Goal: Find specific page/section: Find specific page/section

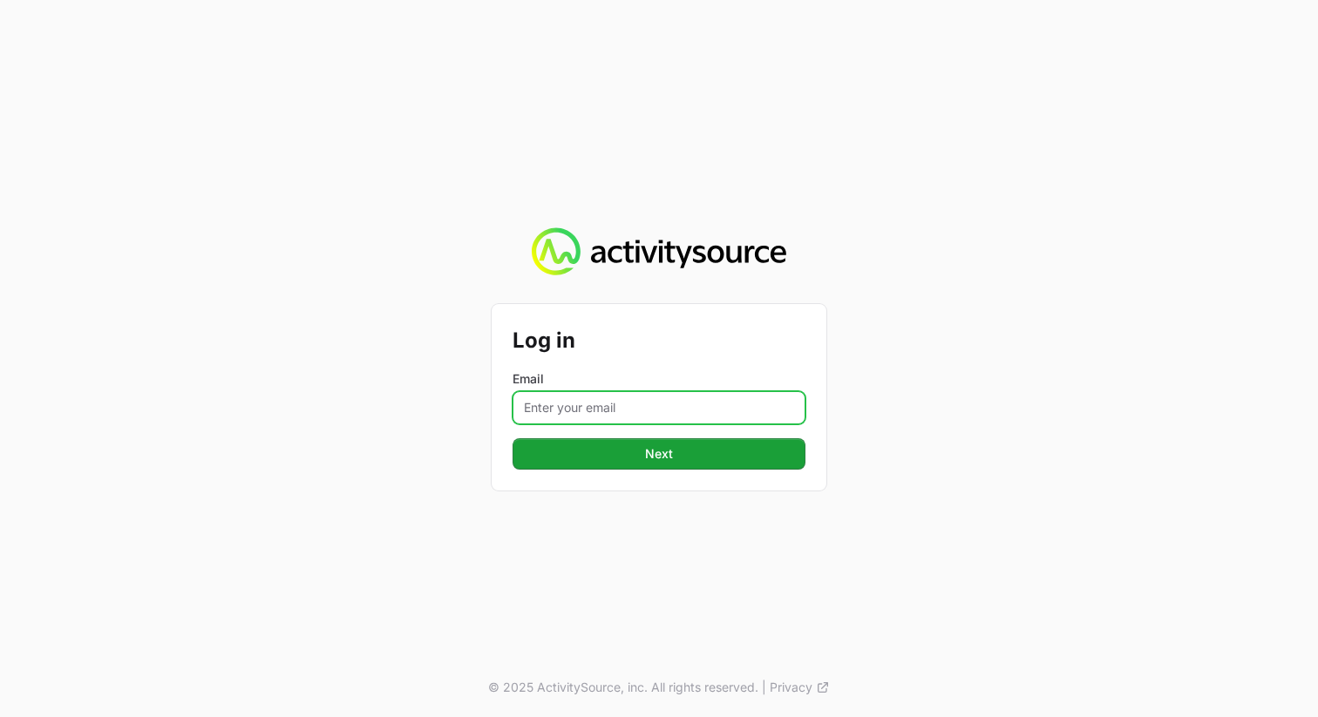
click at [593, 401] on input "Email" at bounding box center [658, 407] width 293 height 33
type input "[PERSON_NAME][EMAIL_ADDRESS][PERSON_NAME][DOMAIN_NAME]"
click at [680, 471] on div "Log in Email [PERSON_NAME][EMAIL_ADDRESS][PERSON_NAME][DOMAIN_NAME] Next" at bounding box center [658, 397] width 335 height 186
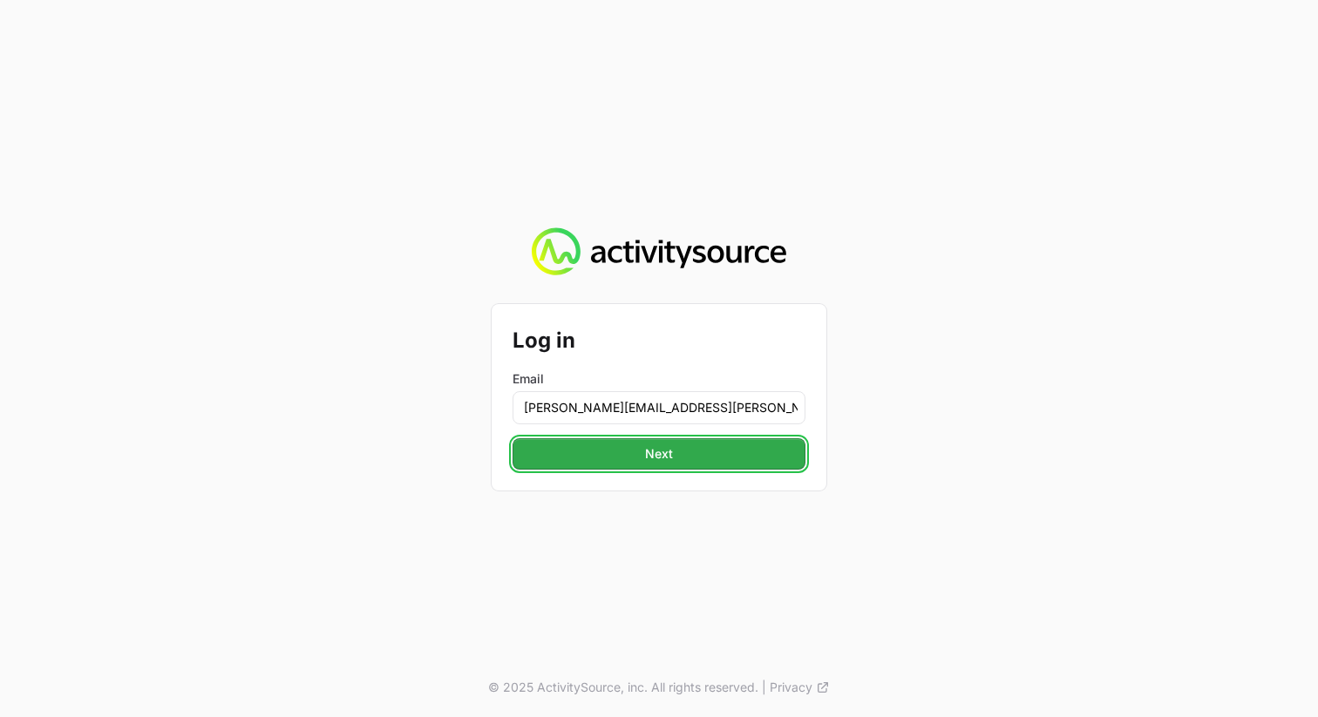
click at [680, 455] on button "Next" at bounding box center [658, 453] width 293 height 31
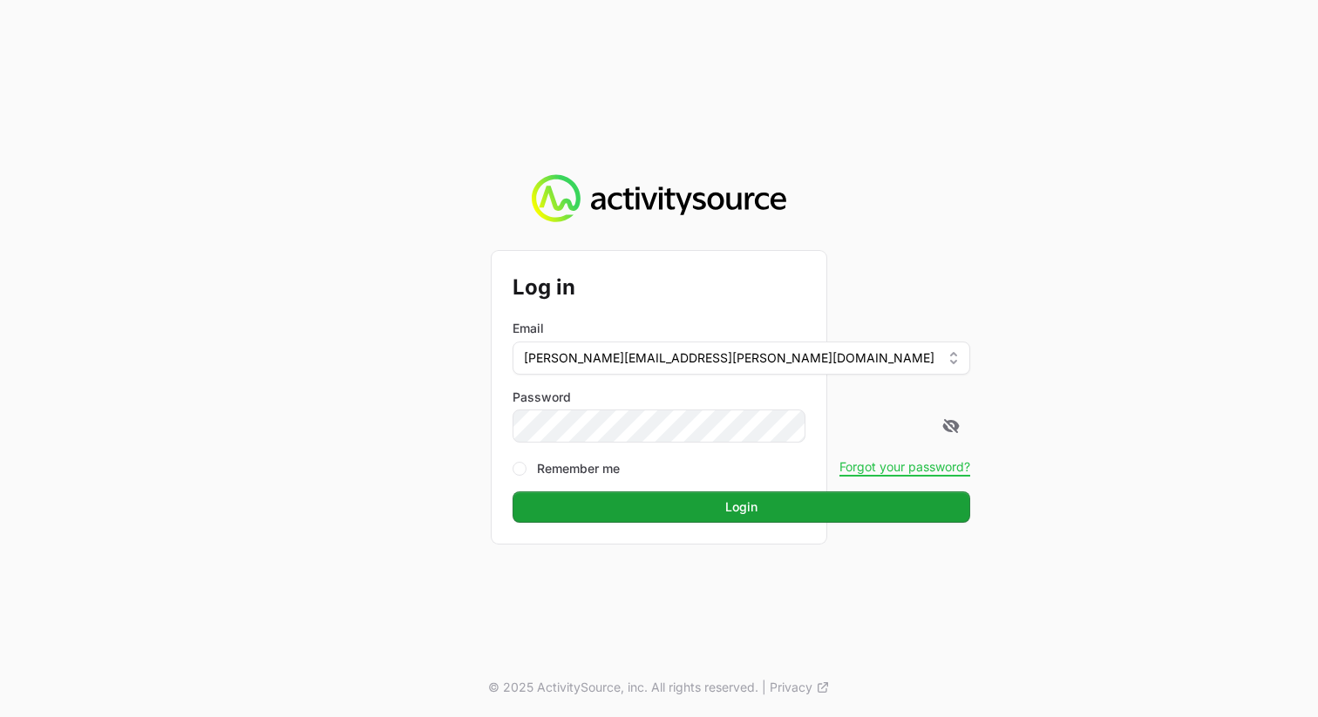
click at [403, 437] on div "Log in Email [PERSON_NAME][EMAIL_ADDRESS][PERSON_NAME][DOMAIN_NAME] Password Re…" at bounding box center [659, 358] width 1318 height 717
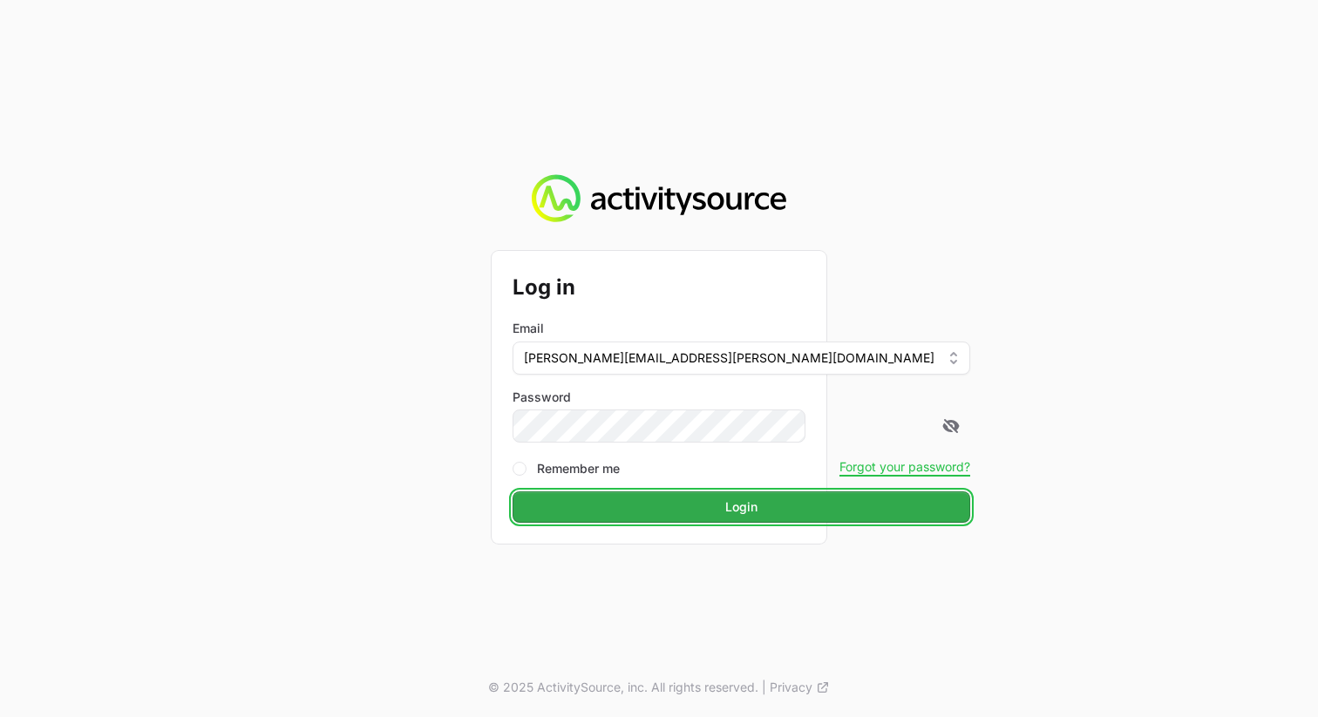
click at [645, 493] on button "Login" at bounding box center [741, 506] width 458 height 31
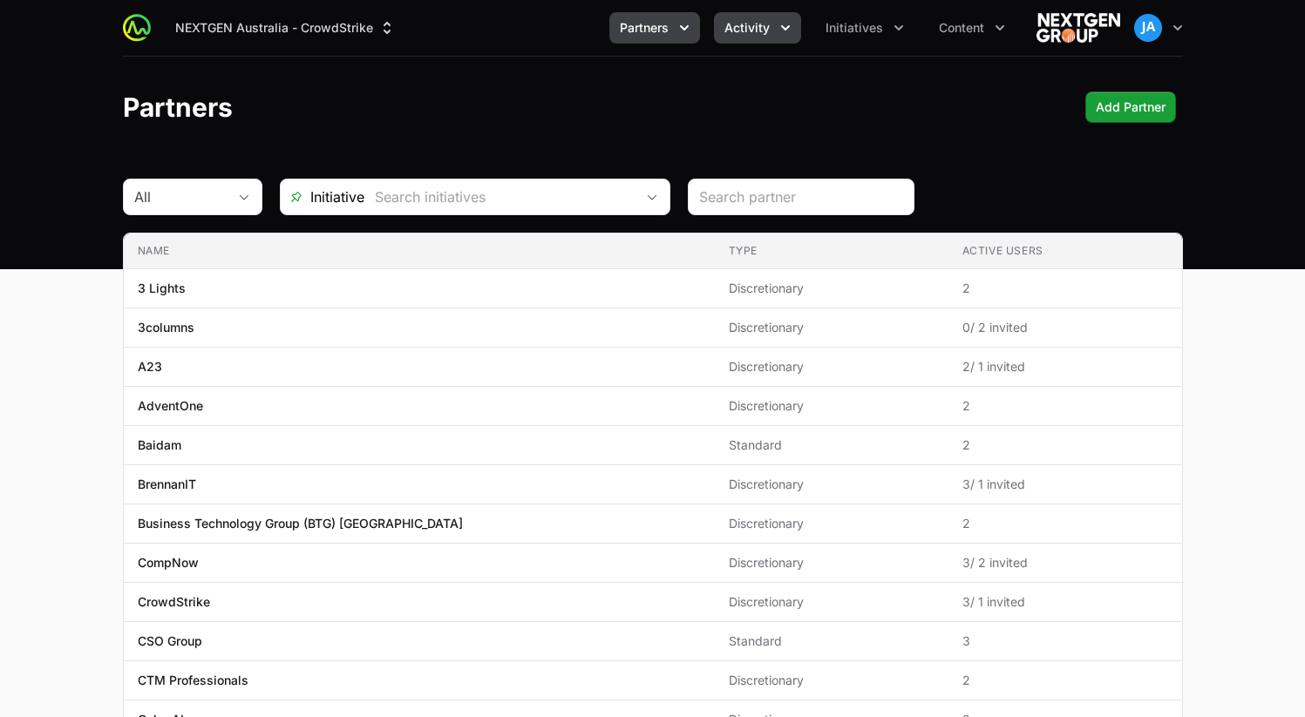
click at [778, 25] on icon "Activity menu" at bounding box center [784, 27] width 17 height 17
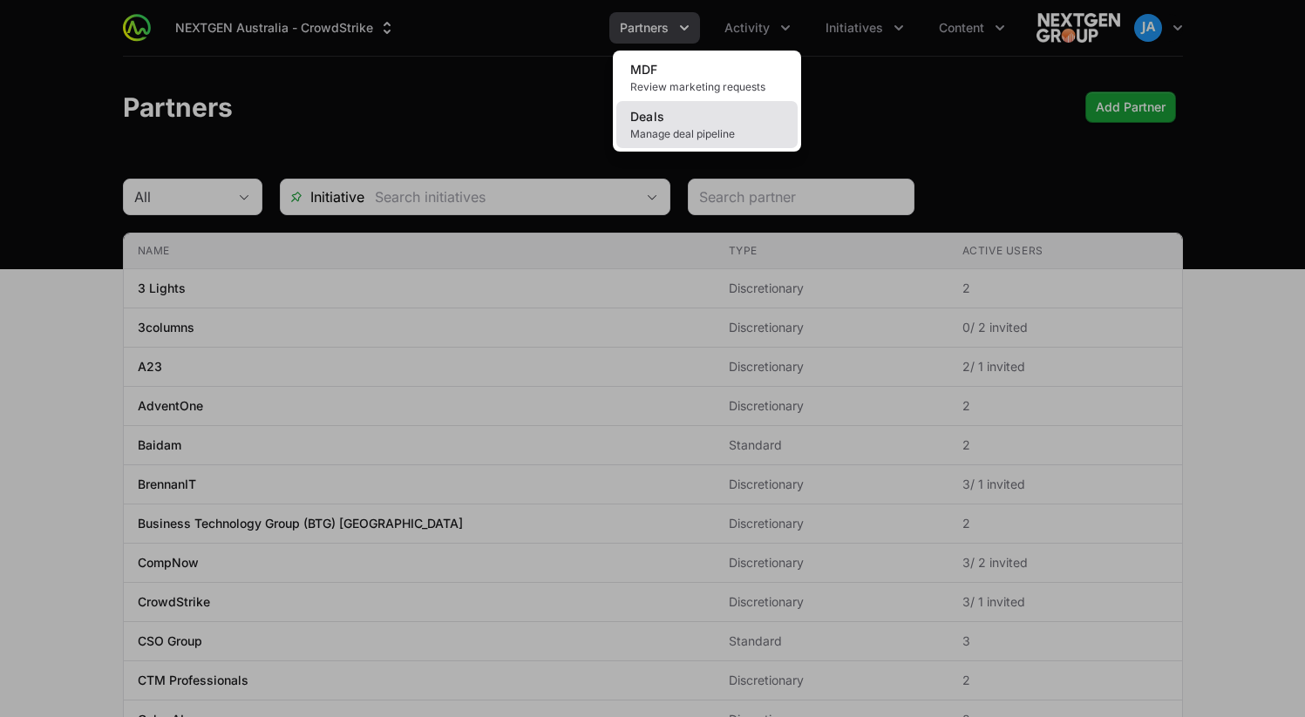
click at [722, 121] on link "Deals Manage deal pipeline" at bounding box center [706, 124] width 181 height 47
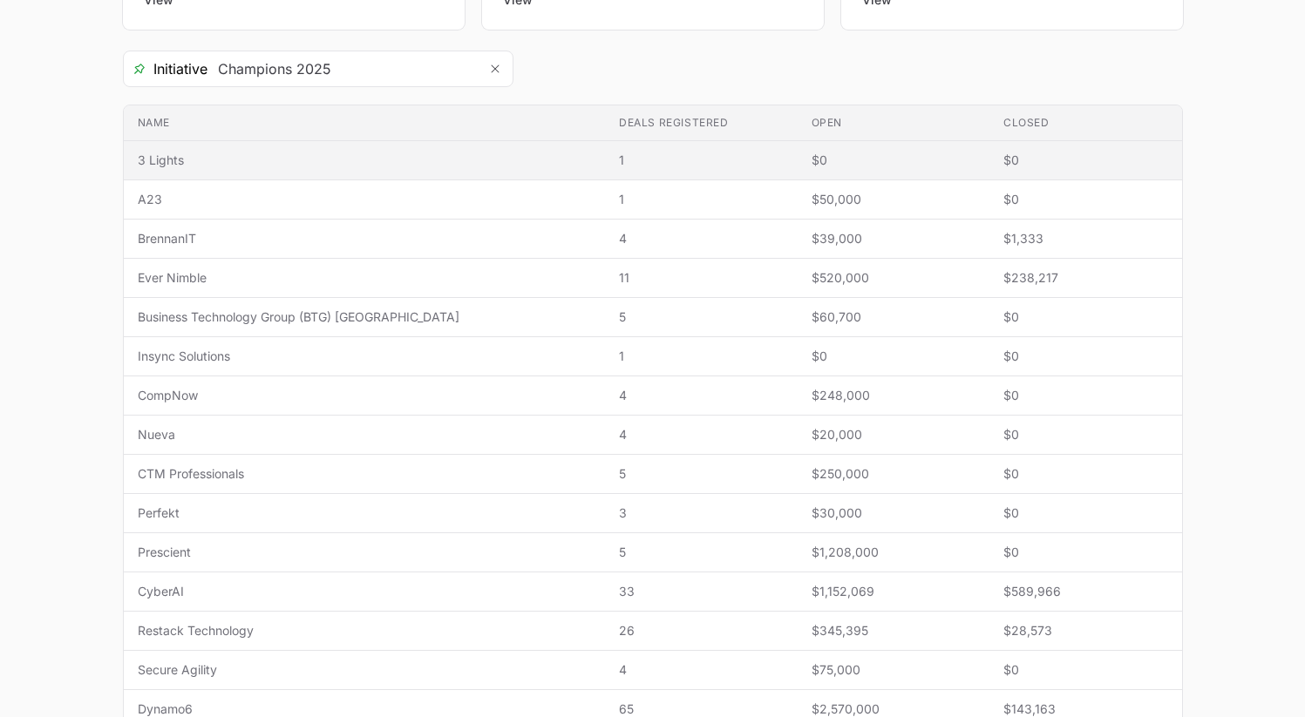
scroll to position [300, 0]
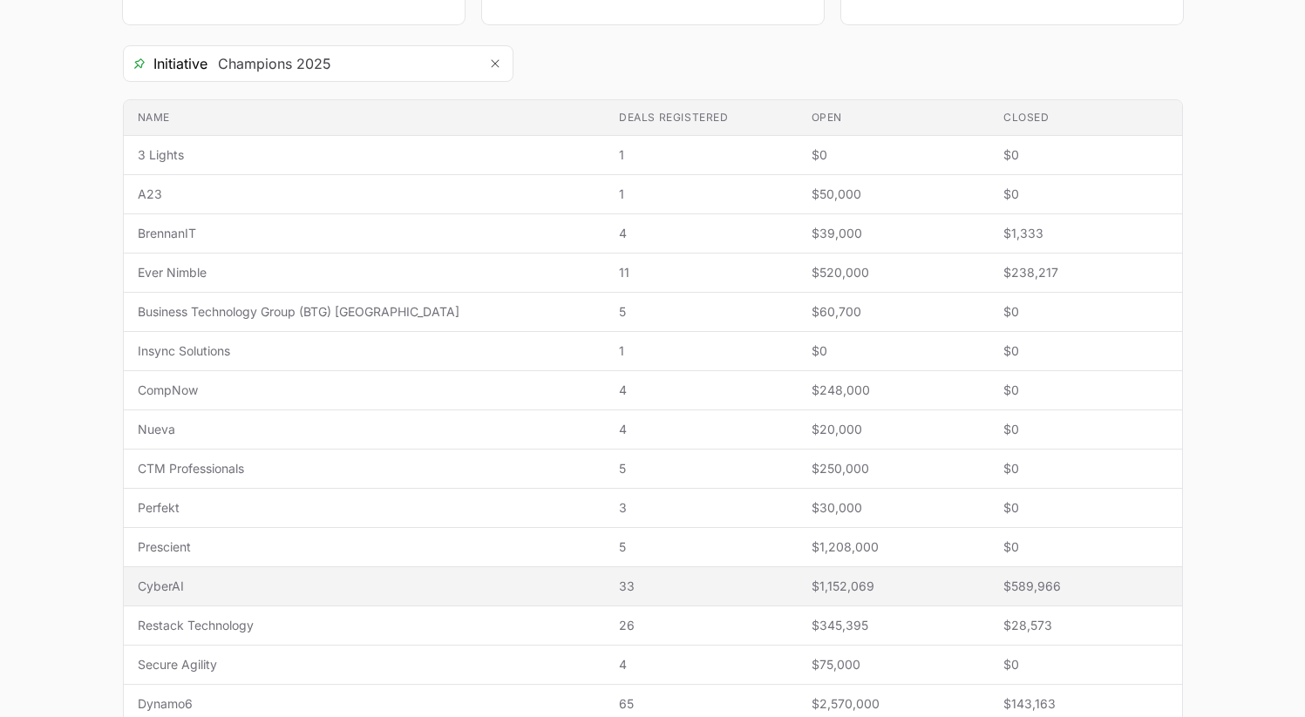
click at [184, 589] on span "CyberAI" at bounding box center [365, 586] width 454 height 17
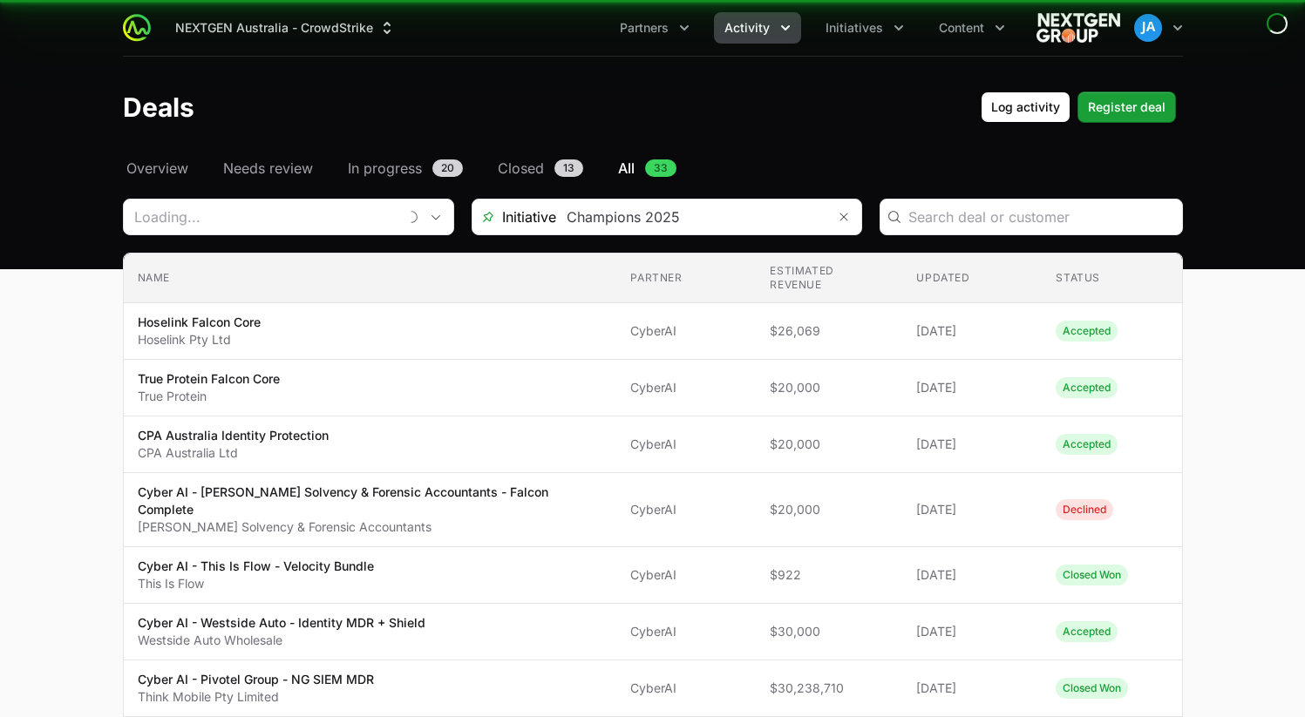
type input "CyberAI"
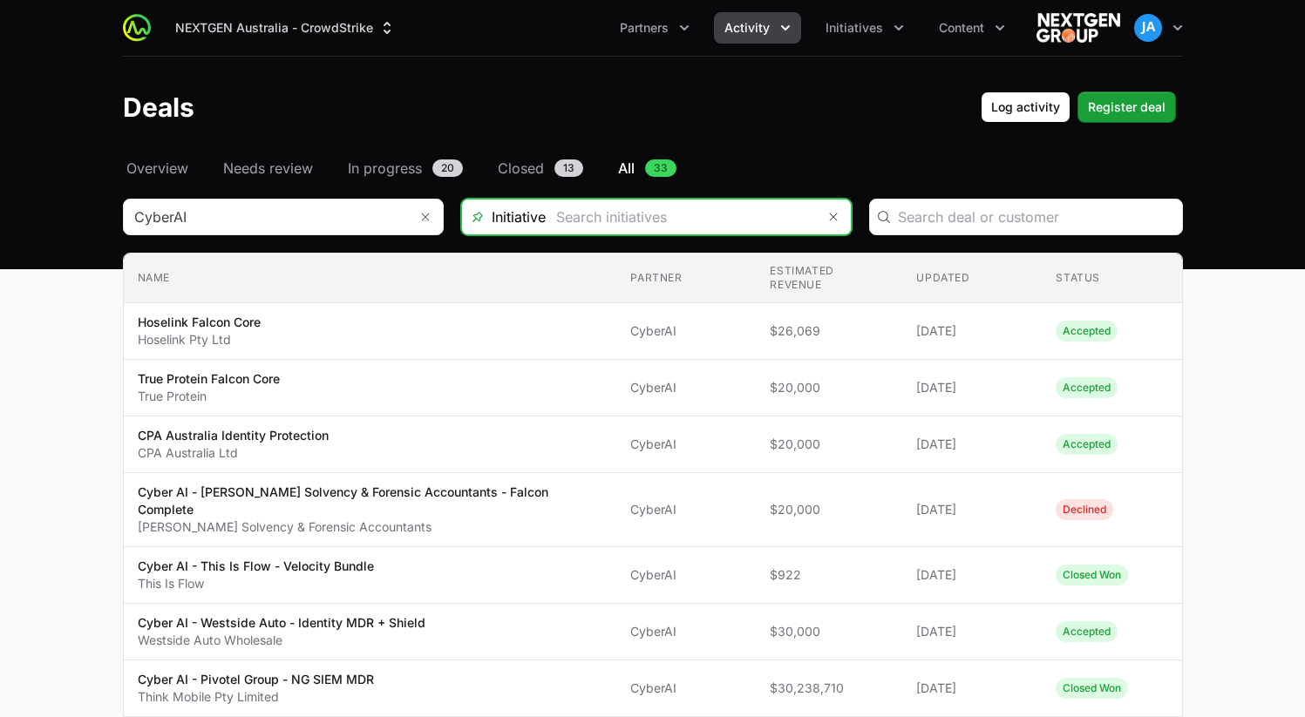
click at [689, 224] on input "Deals Filters" at bounding box center [681, 217] width 270 height 35
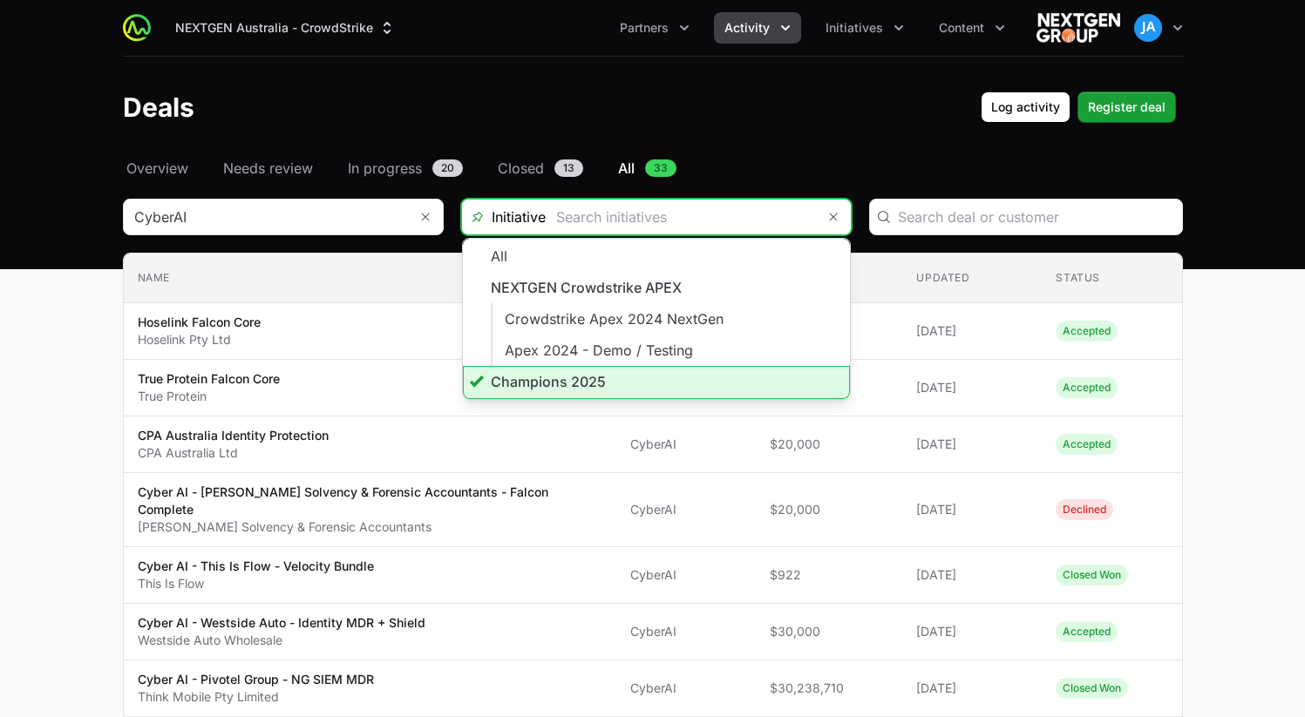
click at [584, 380] on li "Champions 2025" at bounding box center [656, 382] width 387 height 33
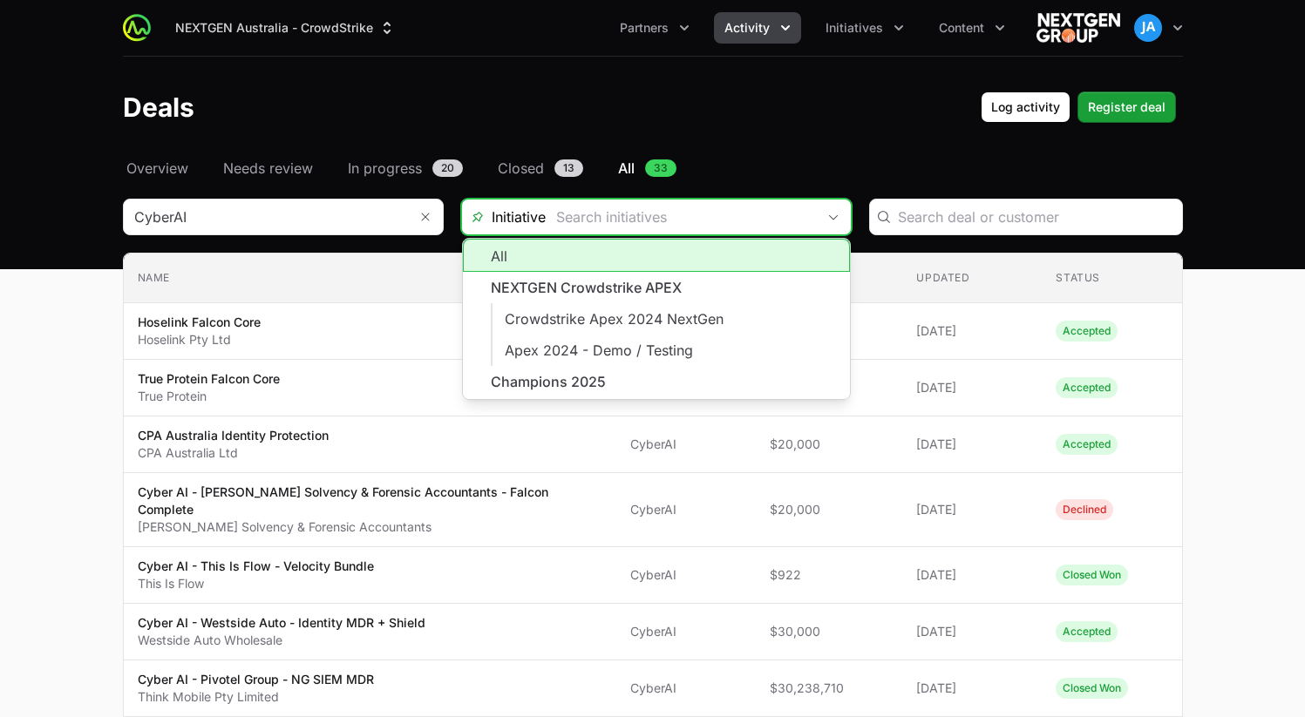
click at [736, 218] on input "Deals Filters" at bounding box center [681, 217] width 270 height 35
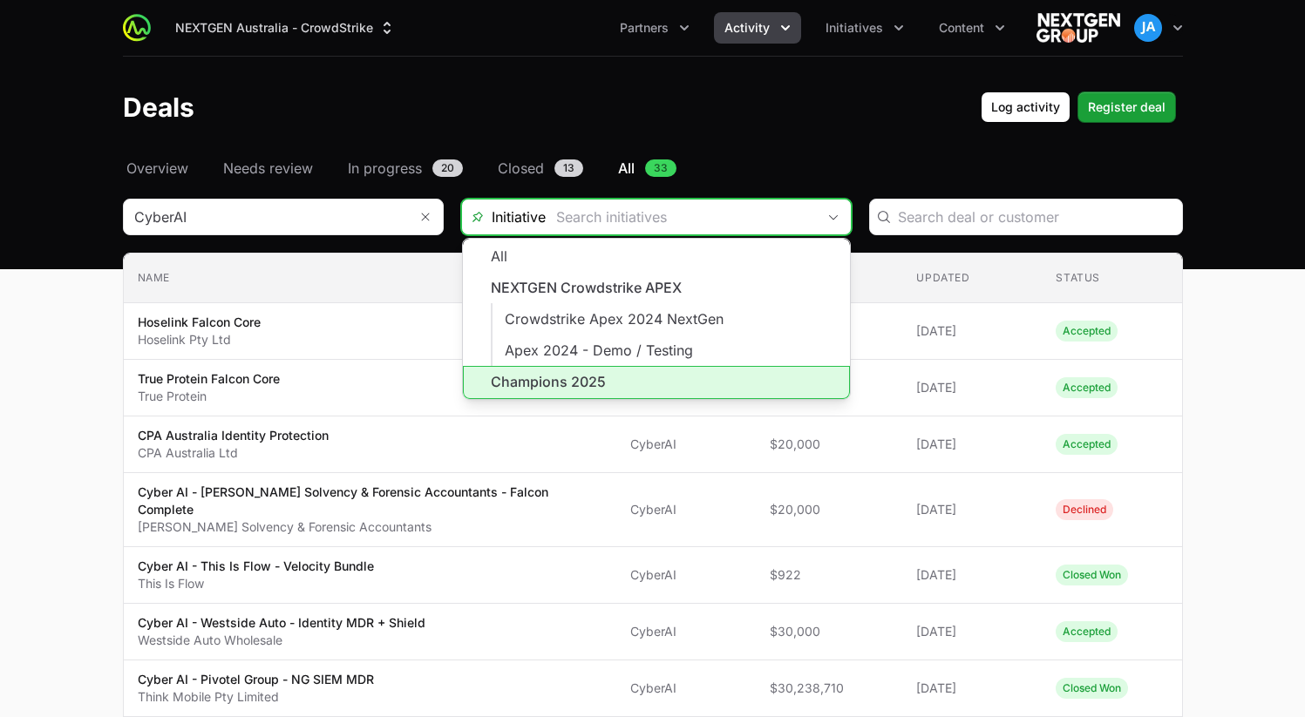
click at [627, 377] on li "Champions 2025" at bounding box center [656, 382] width 387 height 33
type input "Champions 2025"
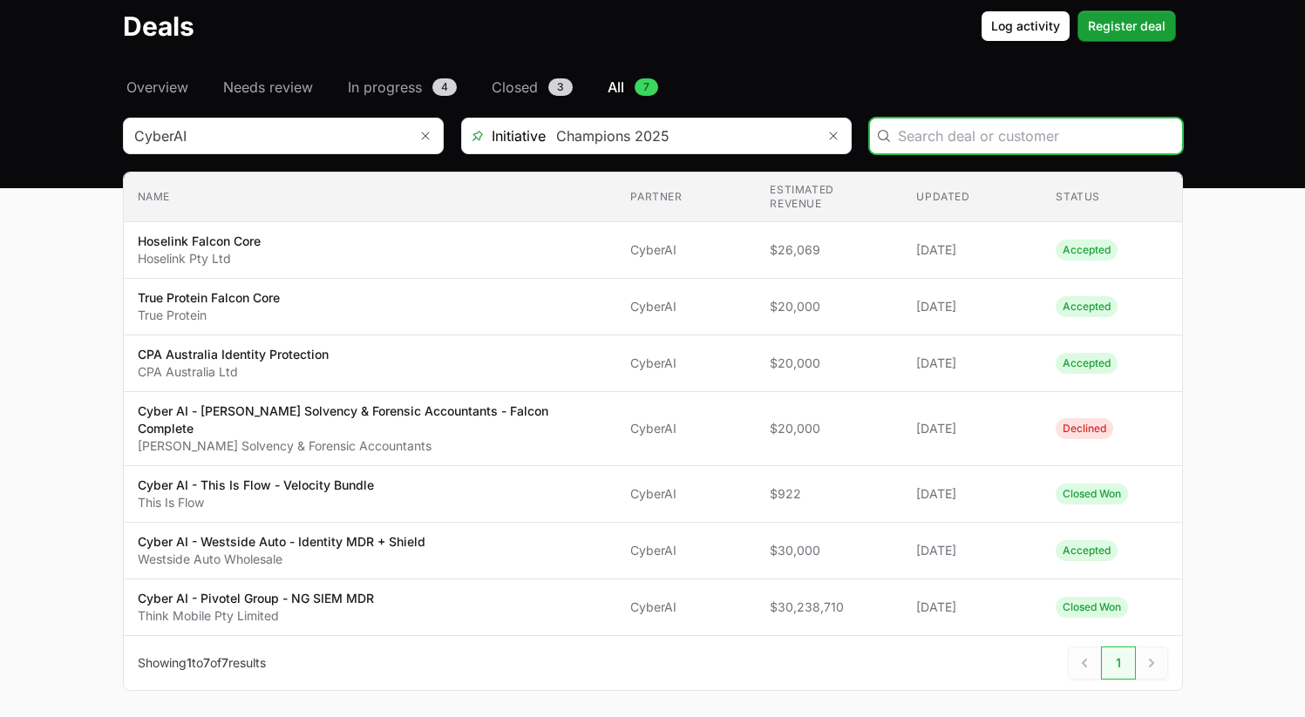
scroll to position [97, 0]
